Goal: Task Accomplishment & Management: Manage account settings

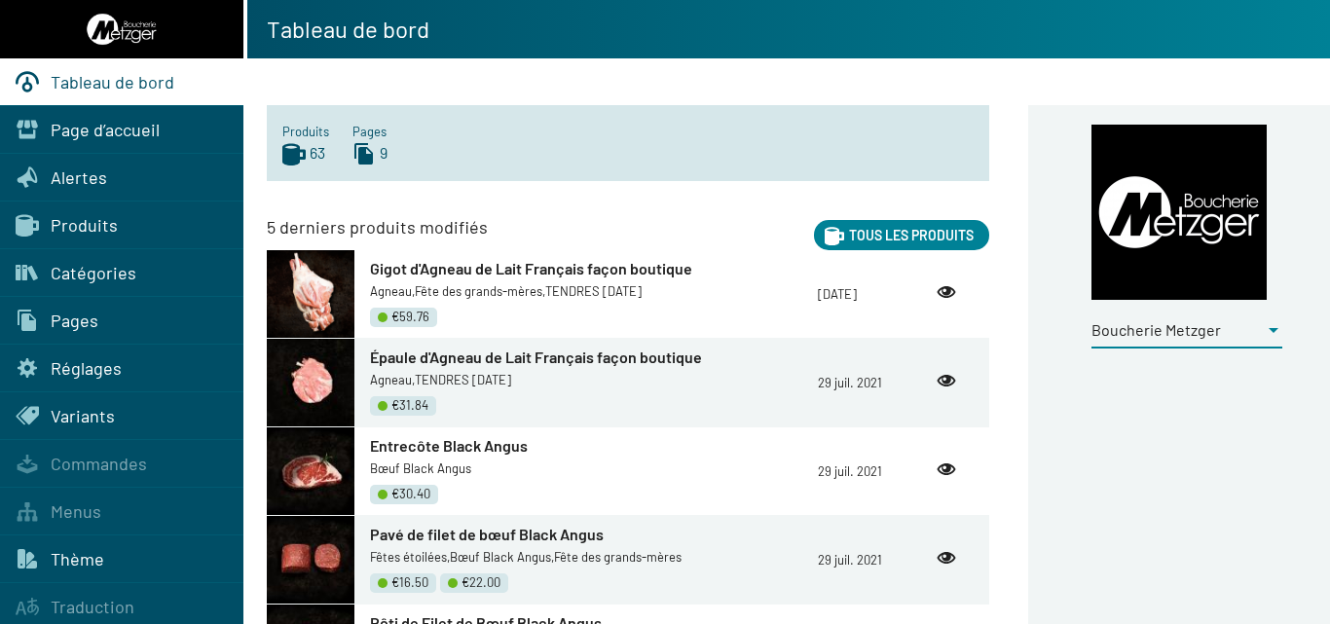
click at [1268, 333] on div at bounding box center [1274, 329] width 18 height 21
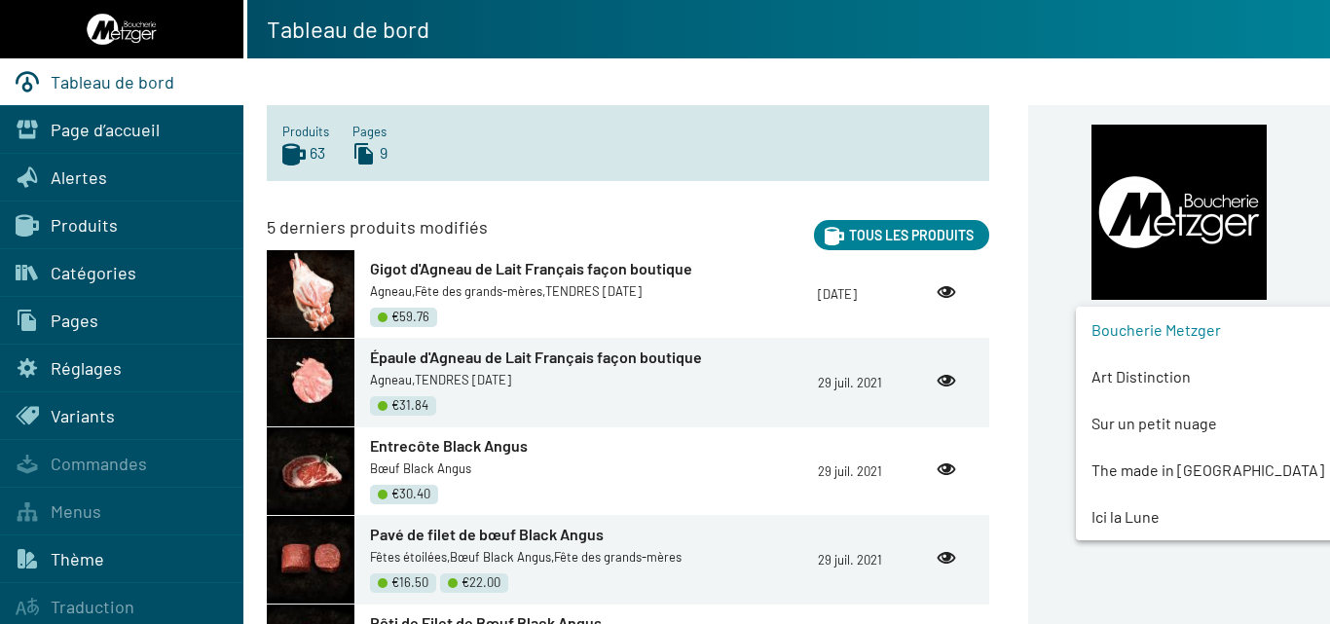
click at [1106, 375] on span "Art Distinction" at bounding box center [1224, 377] width 264 height 47
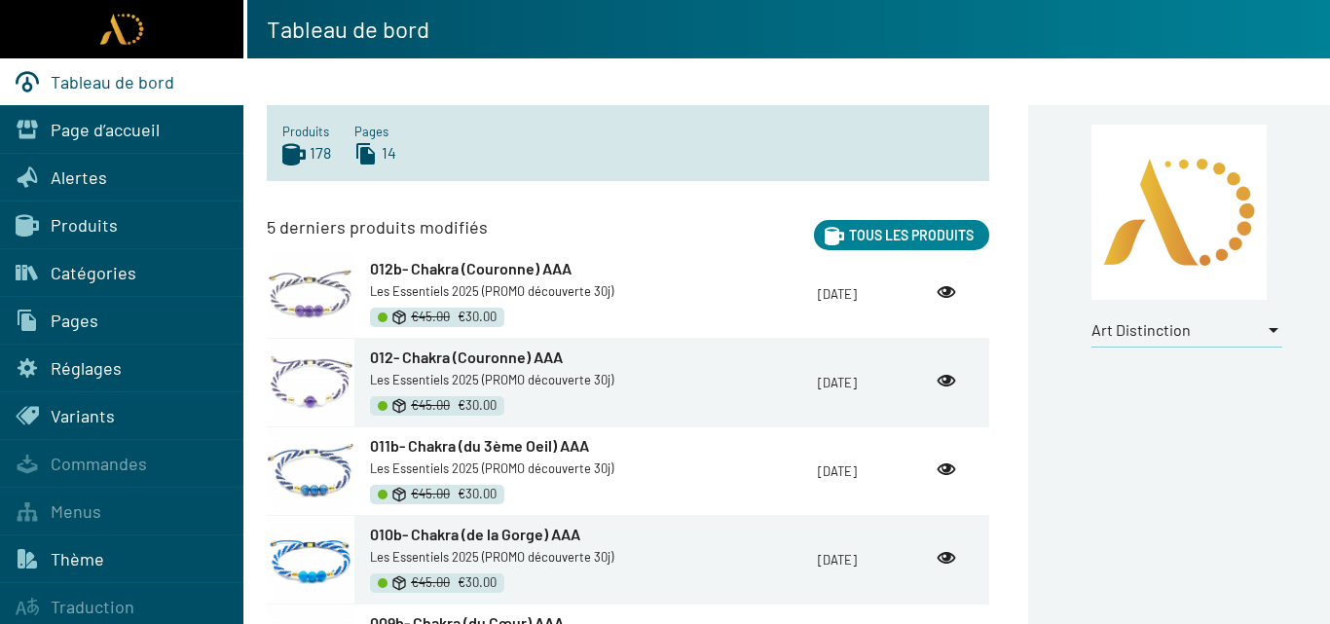
click at [81, 219] on span "Produits" at bounding box center [84, 224] width 67 height 21
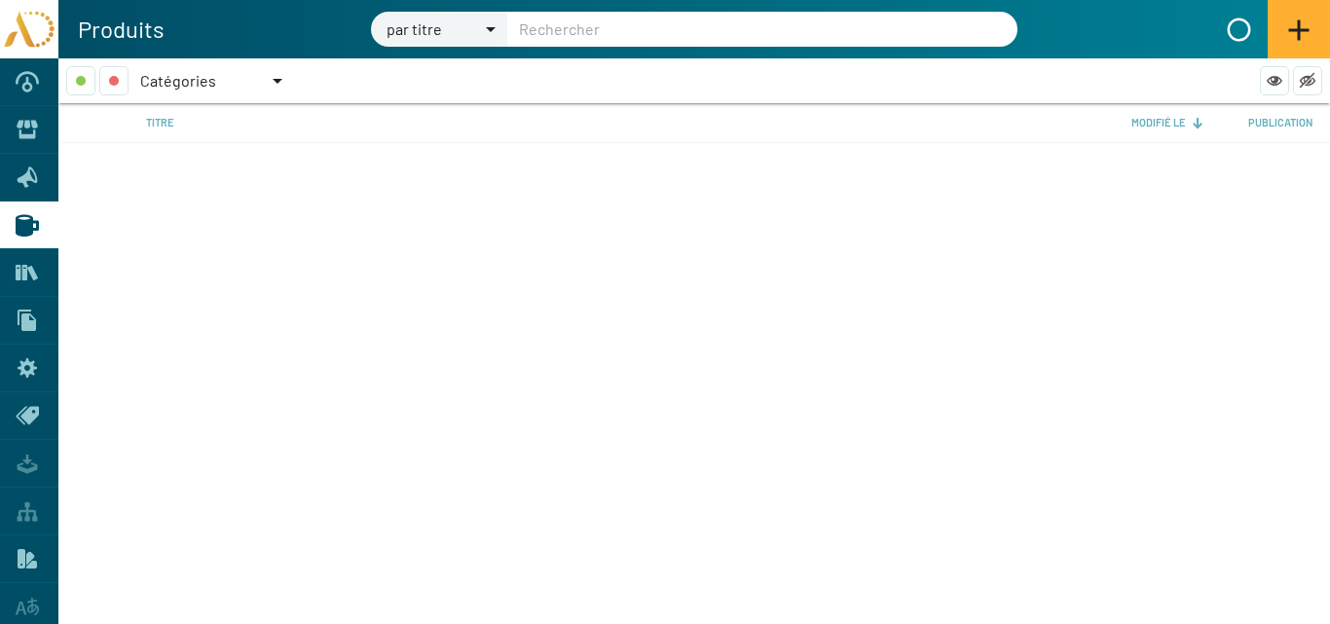
click at [274, 76] on div at bounding box center [278, 80] width 18 height 29
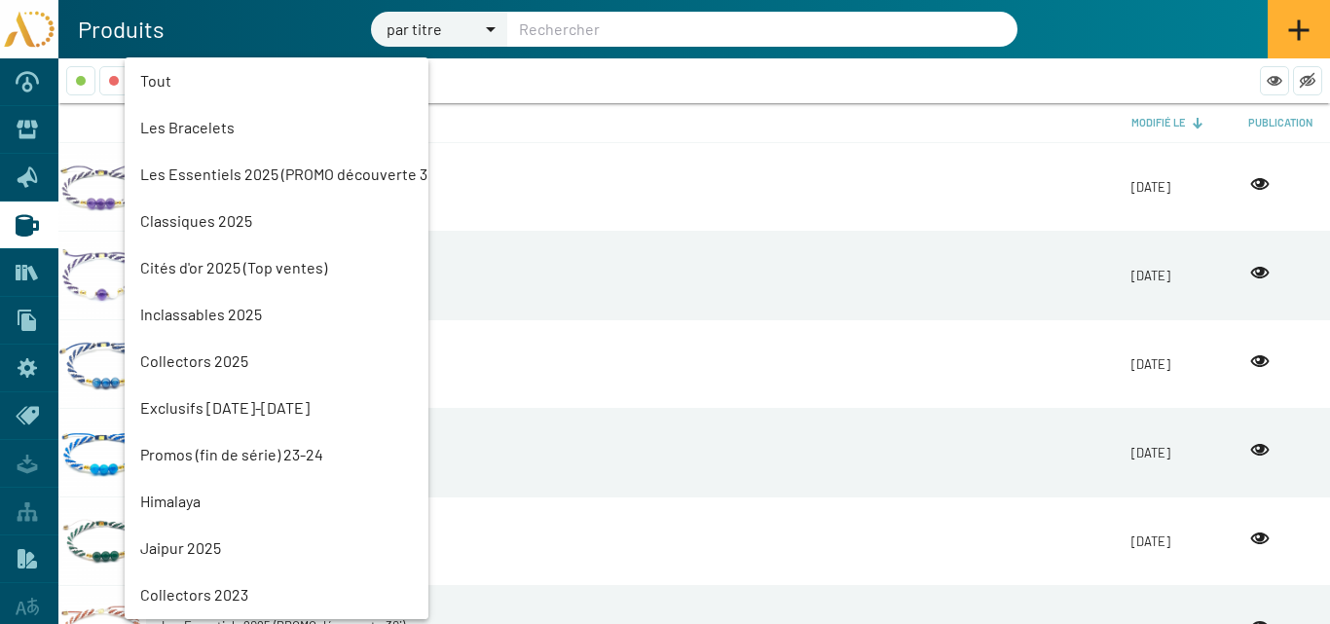
click at [183, 173] on mat-option "Les Essentiels 2025 (PROMO découverte 30j)" at bounding box center [277, 174] width 304 height 47
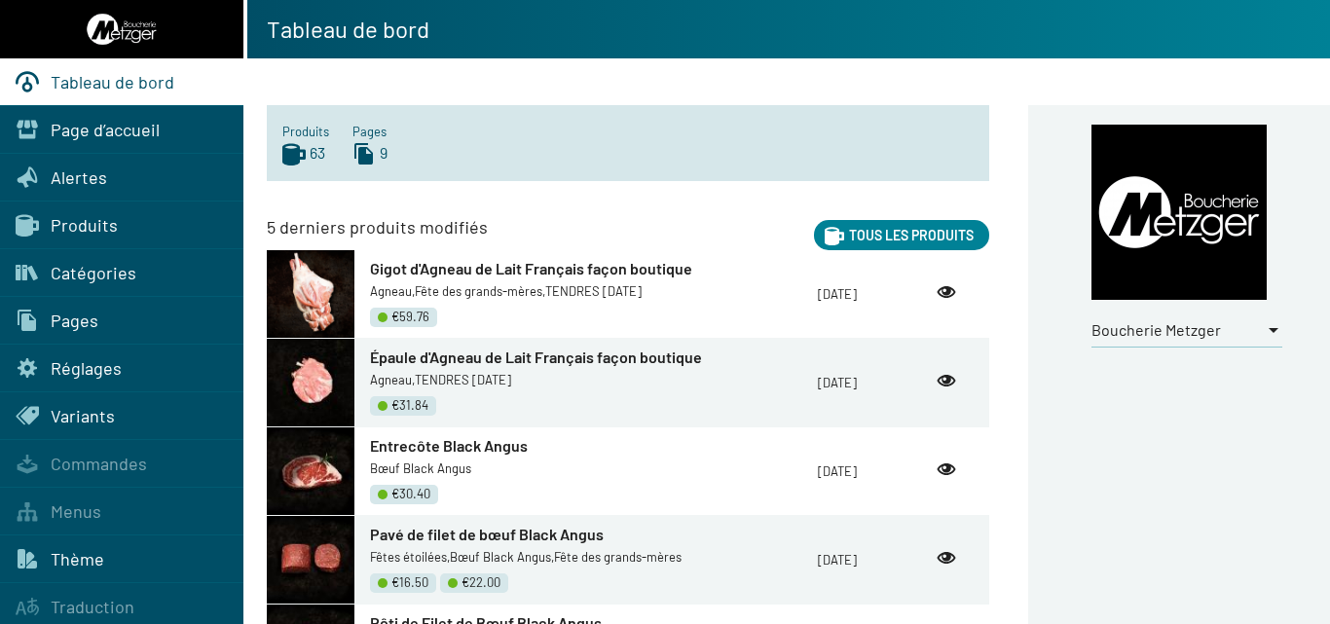
click at [1276, 330] on div at bounding box center [1274, 330] width 10 height 5
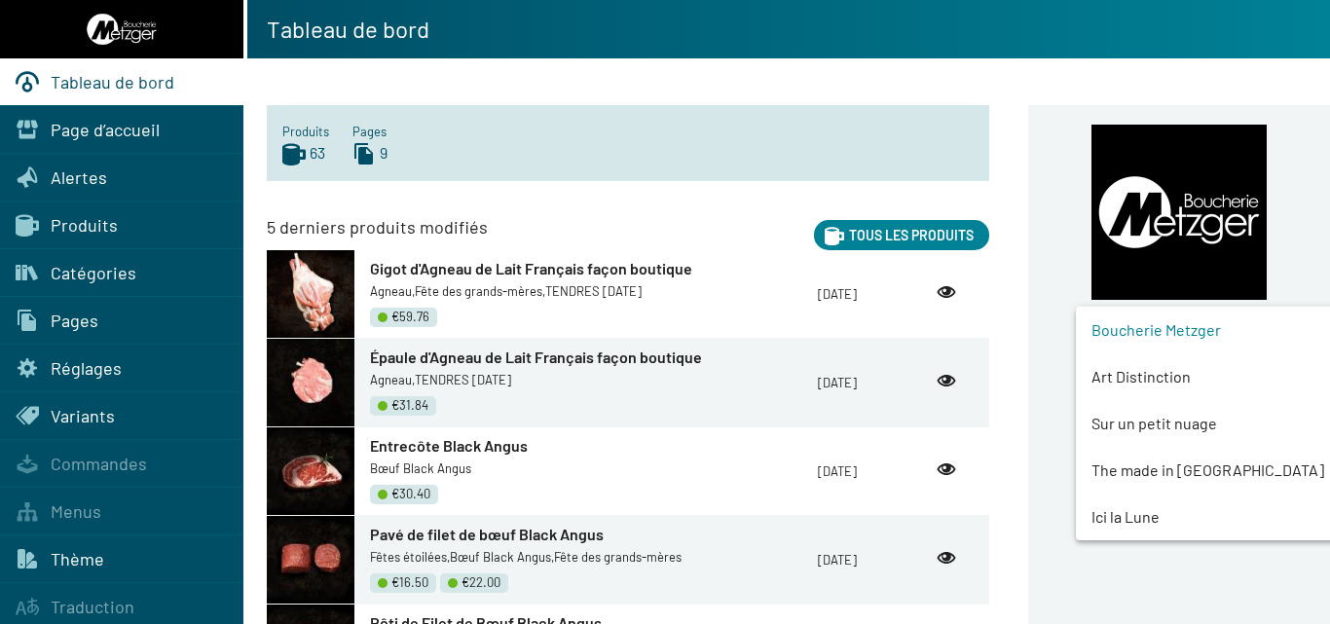
click at [1166, 371] on span "Art Distinction" at bounding box center [1224, 377] width 264 height 47
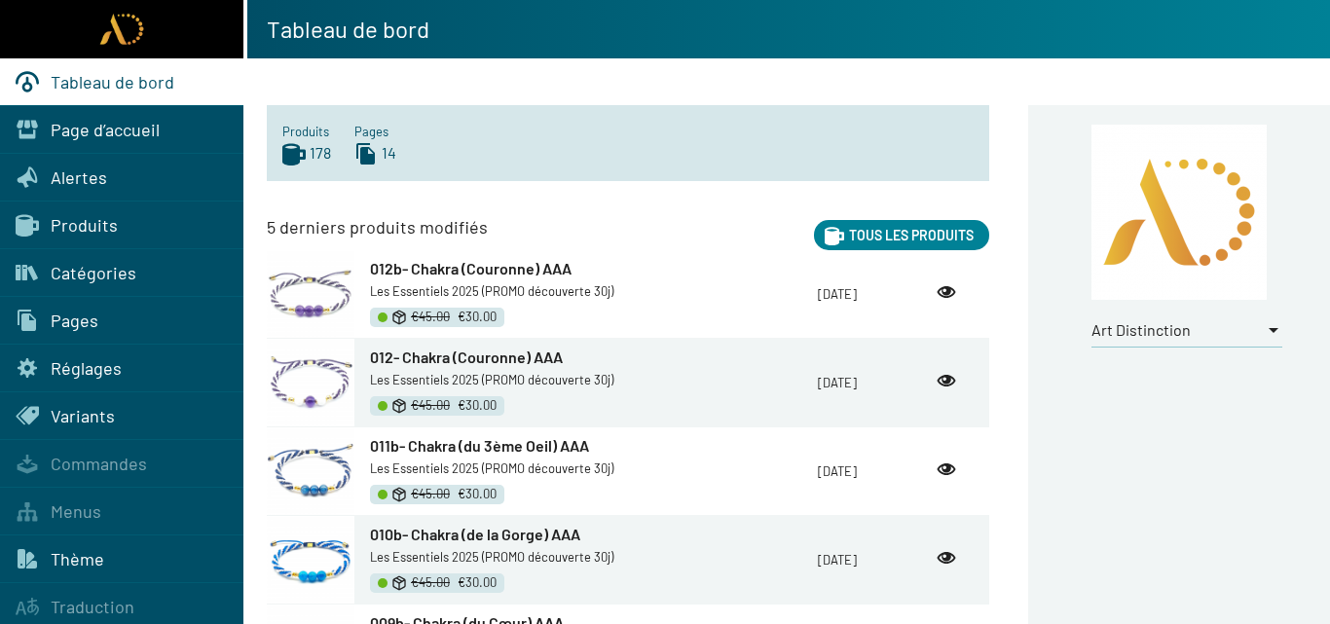
click at [79, 223] on span "Produits" at bounding box center [84, 224] width 67 height 21
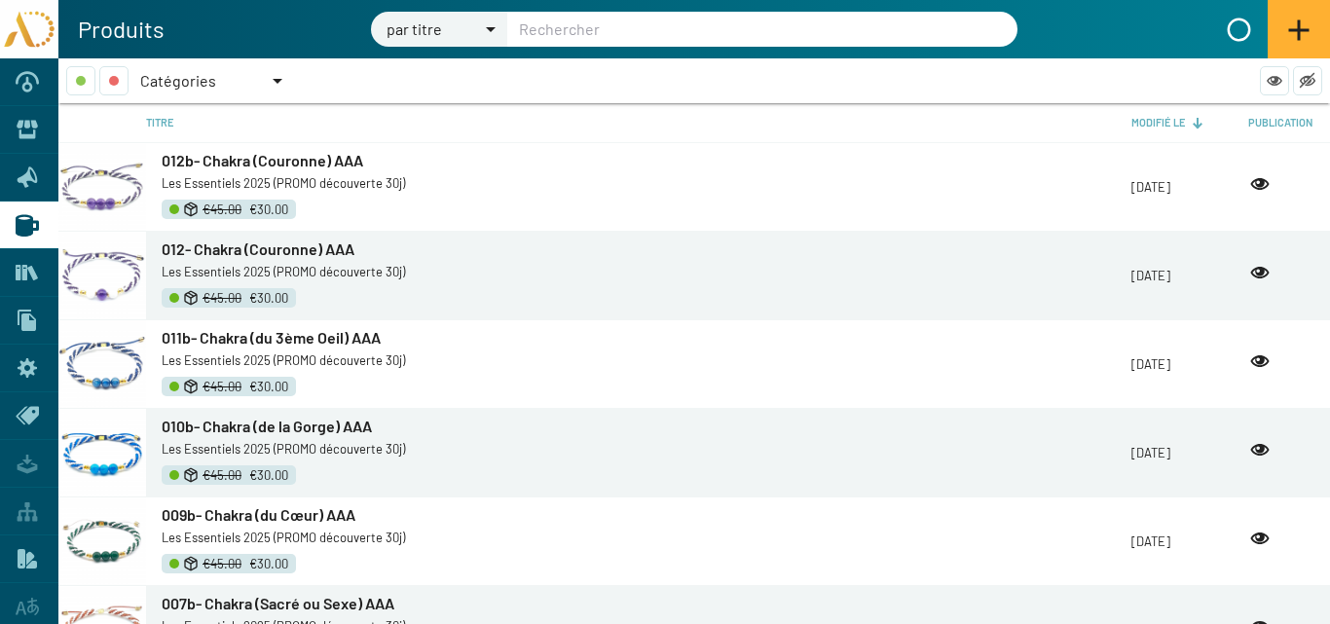
click at [265, 77] on div "Catégories" at bounding box center [204, 80] width 129 height 29
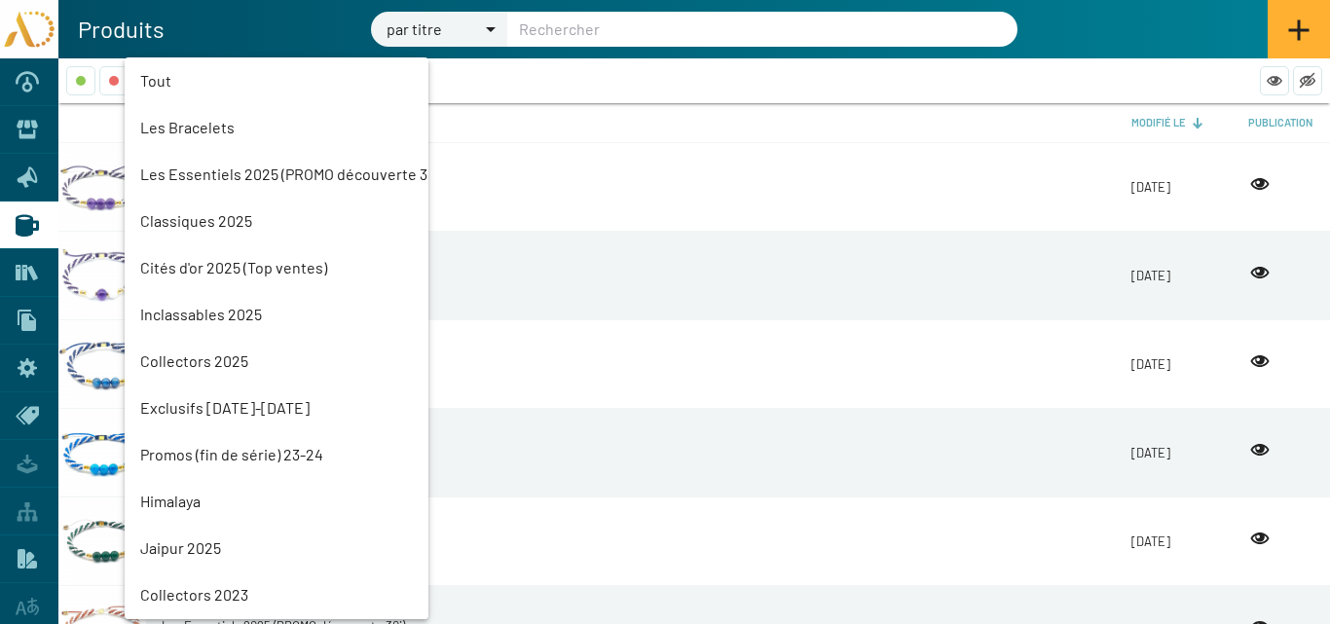
click at [215, 174] on mat-option "Les Essentiels 2025 (PROMO découverte 30j)" at bounding box center [277, 174] width 304 height 47
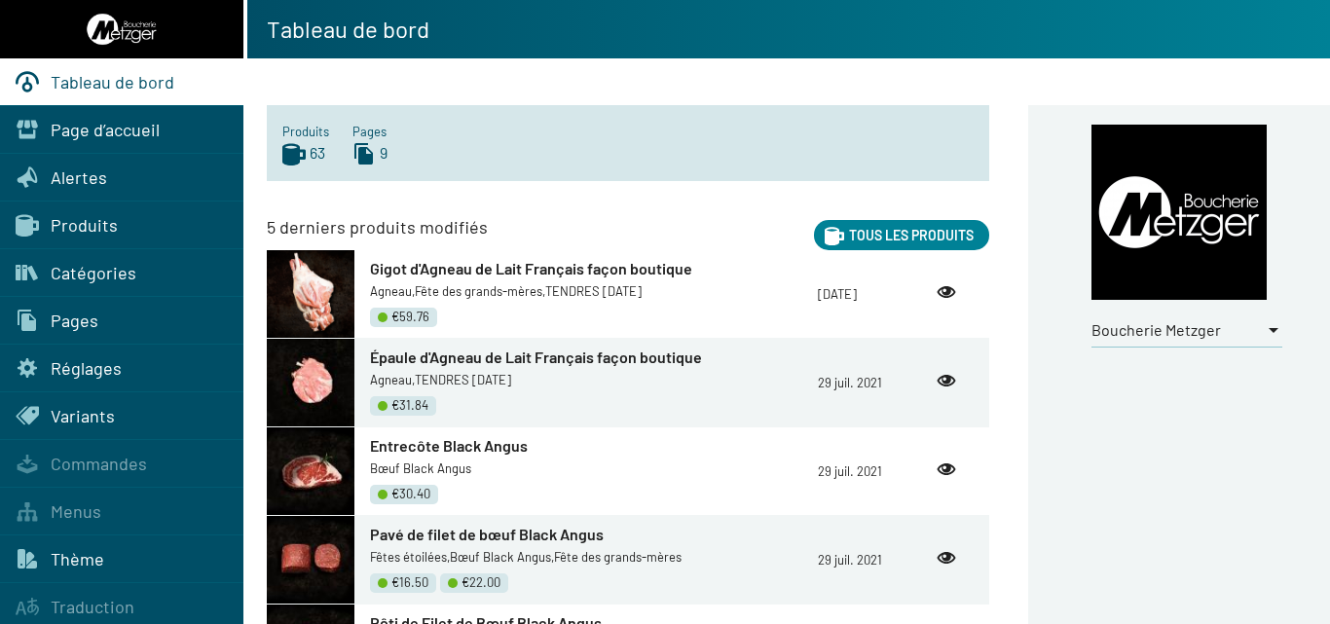
click at [1271, 331] on div at bounding box center [1274, 330] width 10 height 5
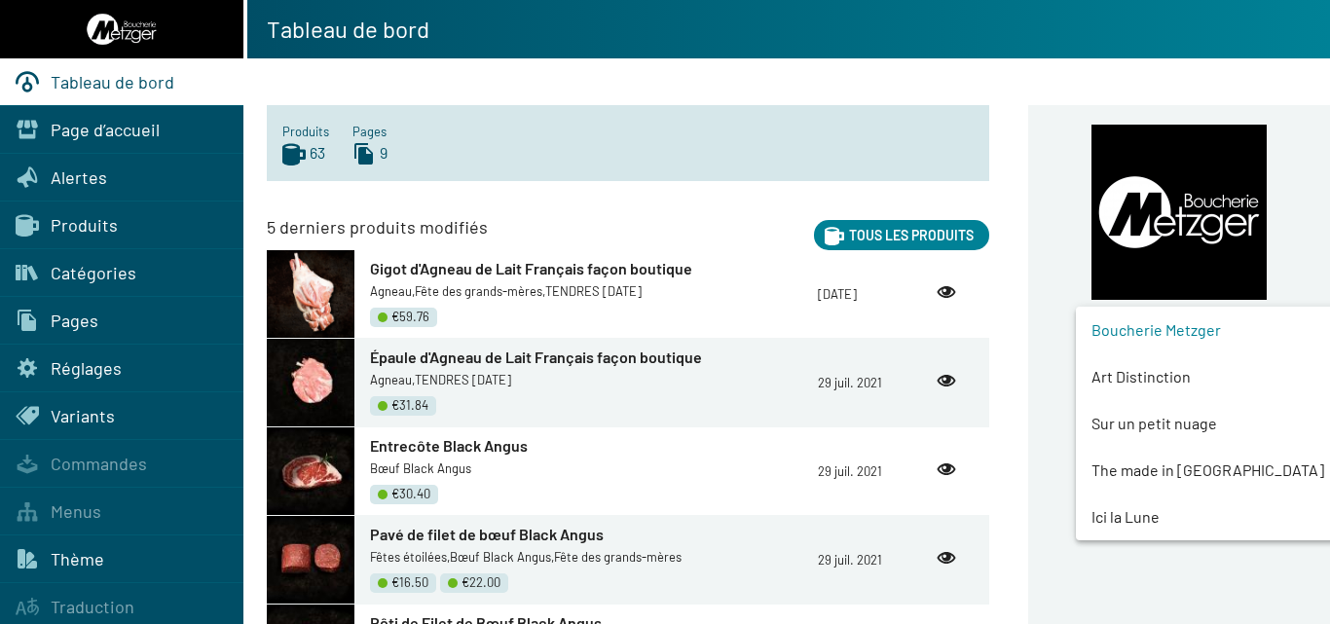
drag, startPoint x: 1166, startPoint y: 373, endPoint x: 1062, endPoint y: 358, distance: 104.3
click at [1166, 372] on span "Art Distinction" at bounding box center [1224, 377] width 264 height 47
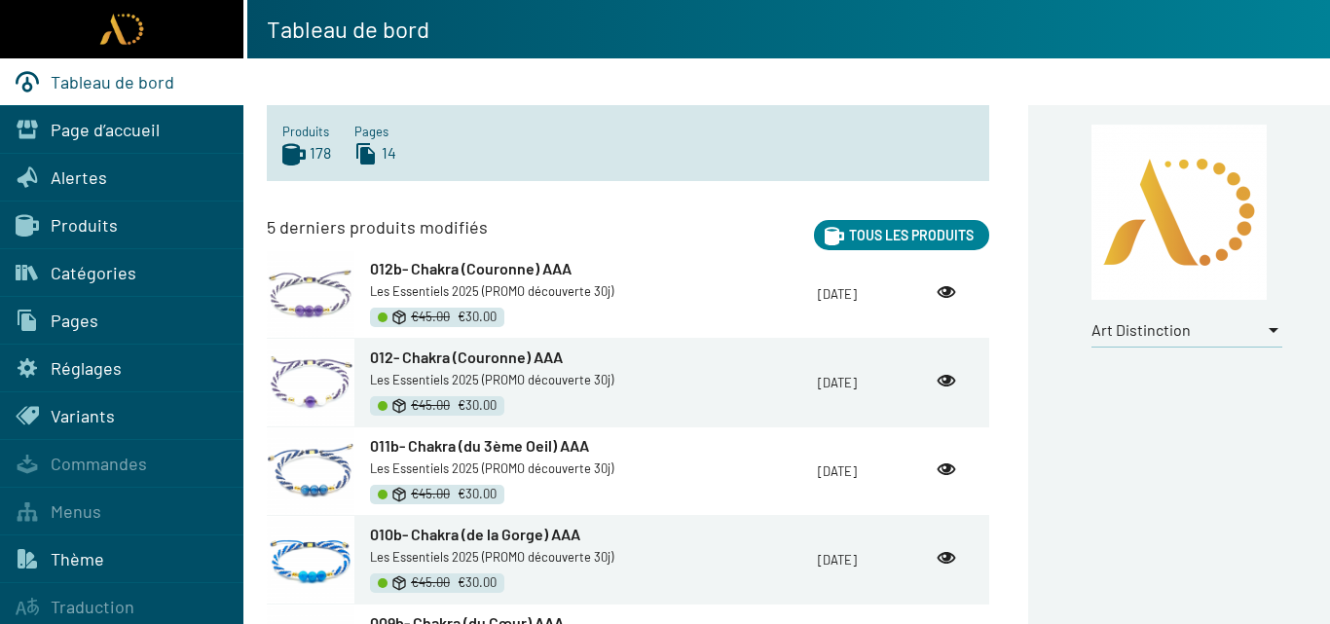
click at [66, 223] on span "Produits" at bounding box center [84, 224] width 67 height 21
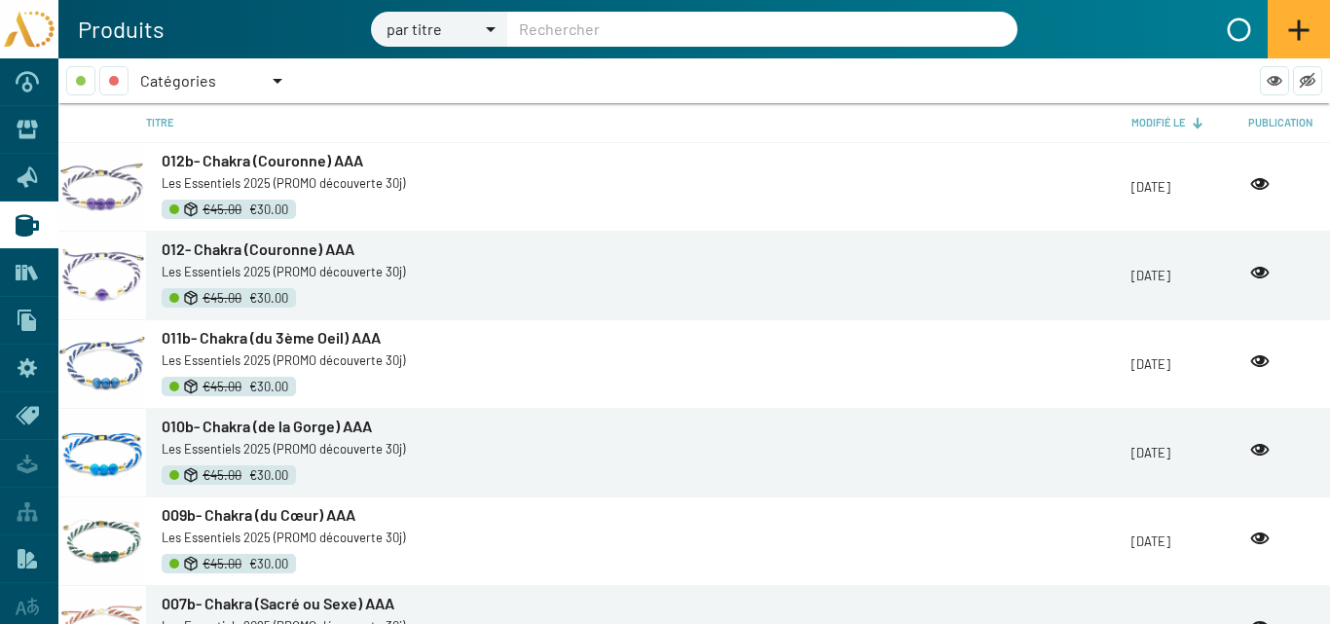
click at [278, 80] on div at bounding box center [278, 81] width 10 height 5
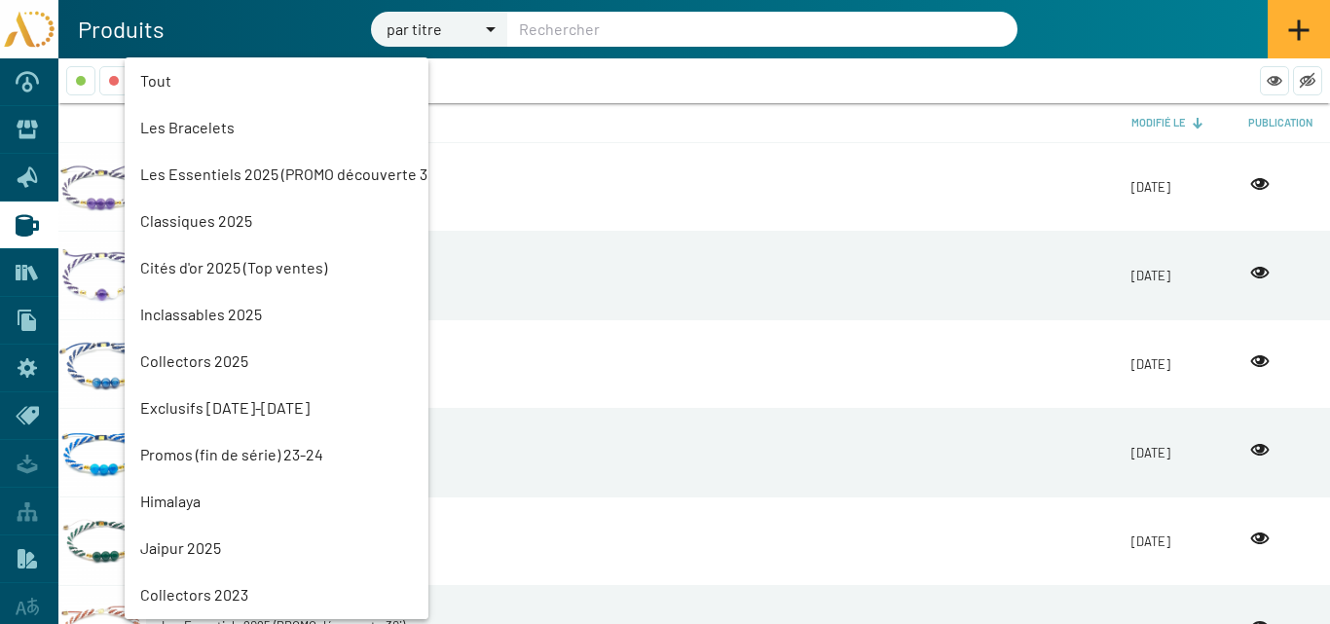
click at [233, 175] on mat-option "Les Essentiels 2025 (PROMO découverte 30j)" at bounding box center [277, 174] width 304 height 47
